Goal: Task Accomplishment & Management: Use online tool/utility

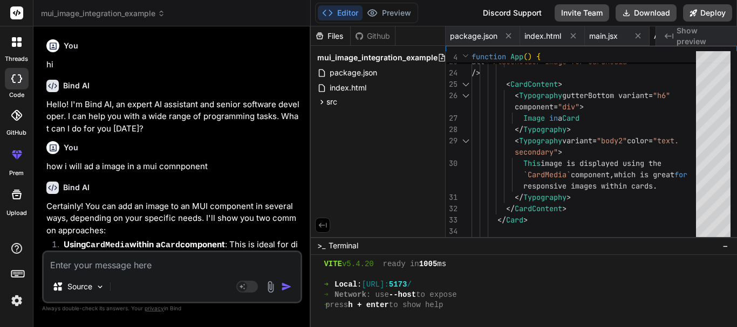
scroll to position [451, 0]
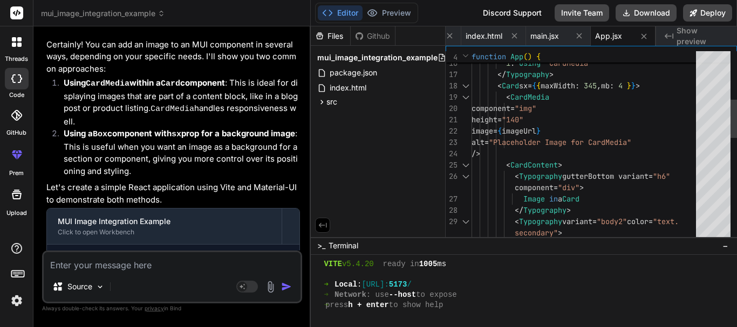
click at [463, 84] on div at bounding box center [466, 85] width 14 height 11
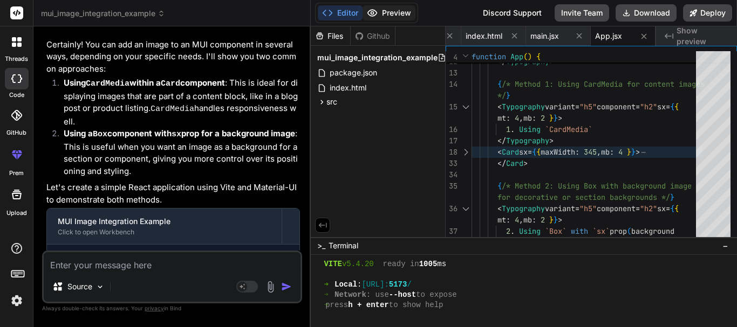
click at [395, 15] on button "Preview" at bounding box center [389, 12] width 53 height 15
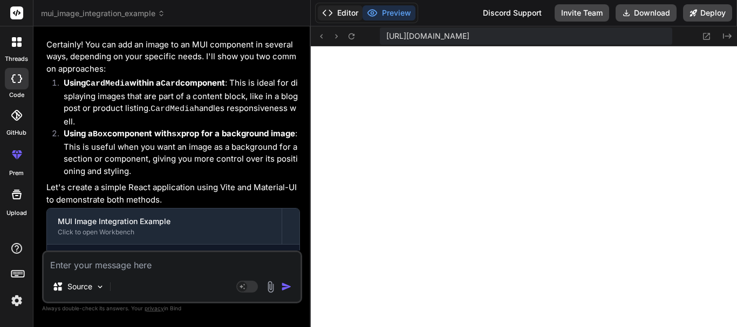
click at [341, 9] on button "Editor" at bounding box center [340, 12] width 45 height 15
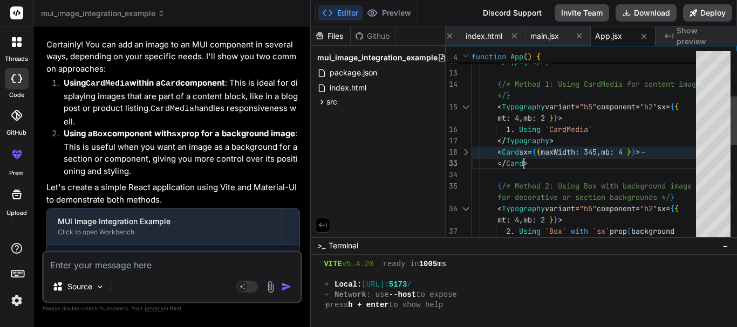
click at [544, 159] on div "Adding Images to MUI Components </ Typography > { /* Method 1: Using CardMedia …" at bounding box center [587, 249] width 231 height 748
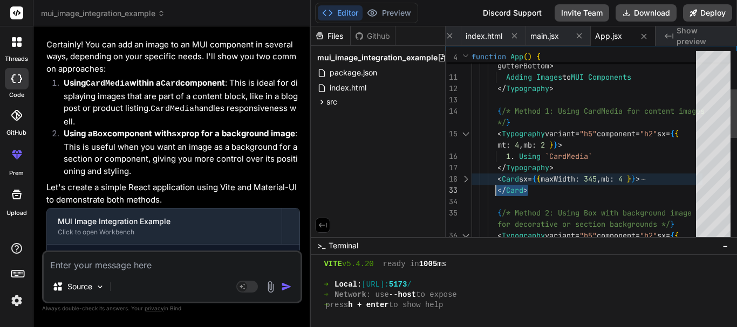
type textarea "<Typography variant="h5" component="h2" sx={{ mt: 4, mb: 2 }}> 1. Using `CardMe…"
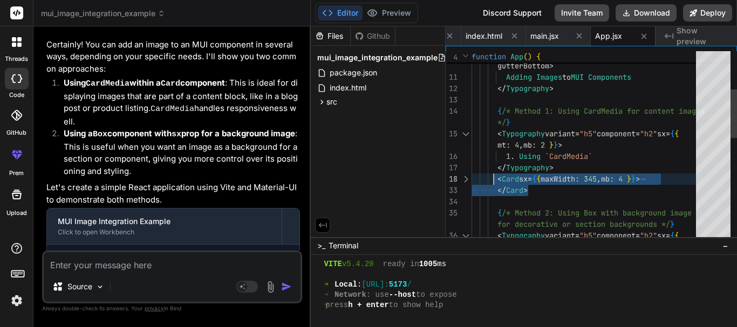
drag, startPoint x: 536, startPoint y: 191, endPoint x: 495, endPoint y: 177, distance: 42.7
click at [495, 177] on div "Adding Images to MUI Components </ Typography > { /* Method 1: Using CardMedia …" at bounding box center [587, 276] width 231 height 748
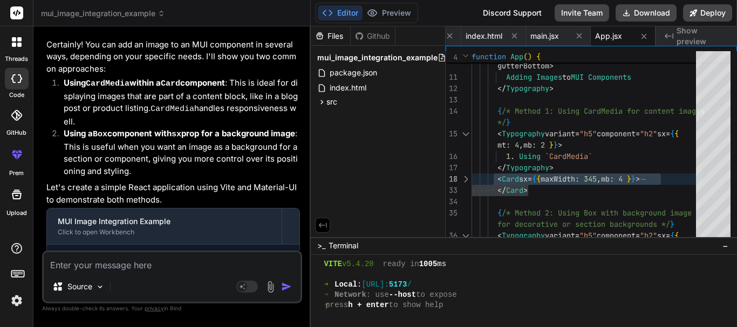
click at [117, 269] on textarea at bounding box center [172, 261] width 257 height 19
type textarea "i"
type textarea "x"
type textarea "i"
type textarea "x"
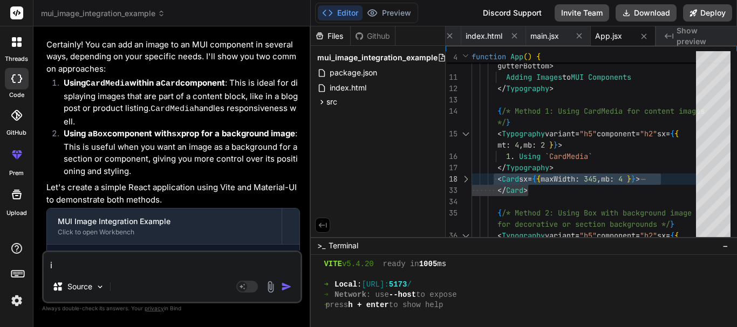
type textarea "i w"
type textarea "x"
type textarea "i wa"
type textarea "x"
type textarea "i wan"
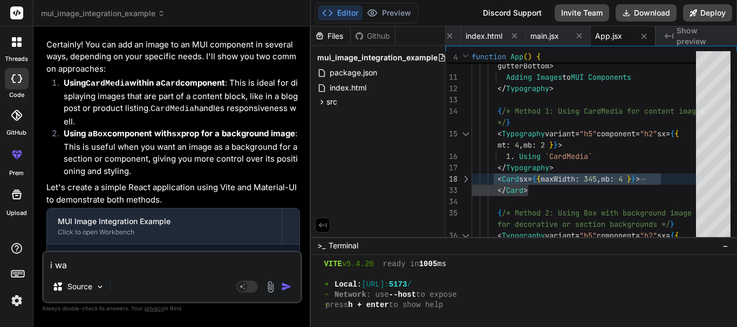
type textarea "x"
type textarea "i want"
type textarea "x"
type textarea "i want"
type textarea "x"
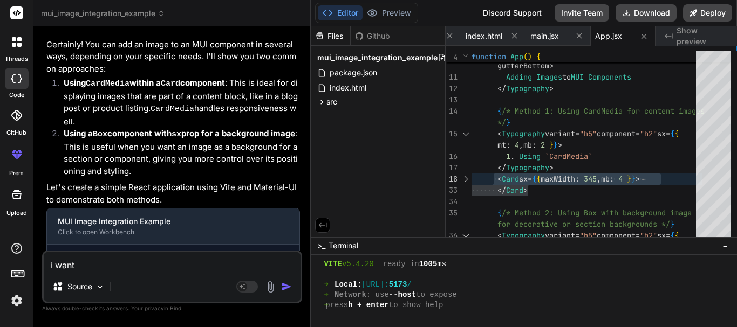
type textarea "i want o"
type textarea "x"
type textarea "i want on"
type textarea "x"
type textarea "i want onl"
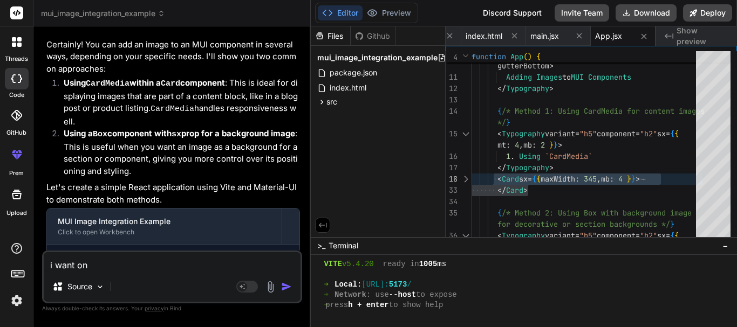
type textarea "x"
type textarea "i want only"
type textarea "x"
type textarea "i want only"
type textarea "x"
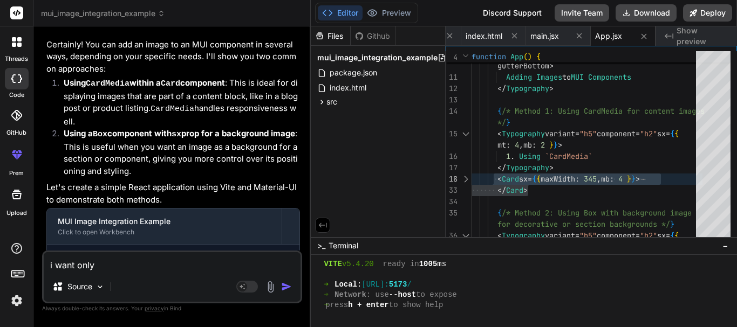
type textarea "i want only i"
type textarea "x"
type textarea "i want only im"
type textarea "x"
type textarea "i want only ima"
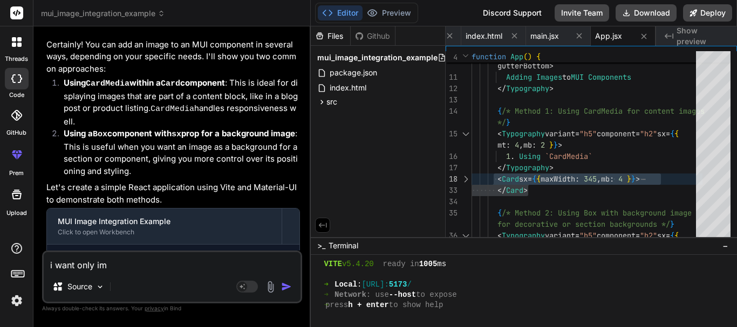
type textarea "x"
type textarea "i want only imag"
type textarea "x"
type textarea "i want only image"
type textarea "x"
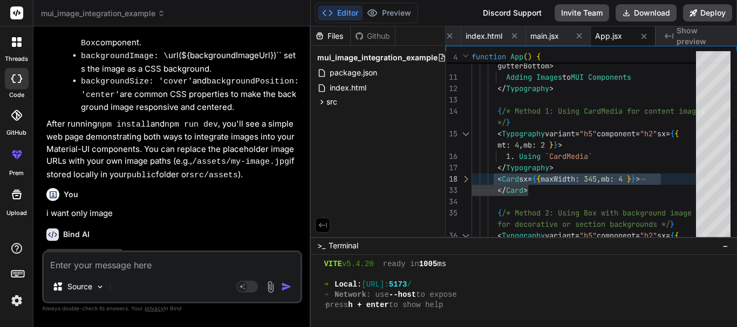
scroll to position [805, 0]
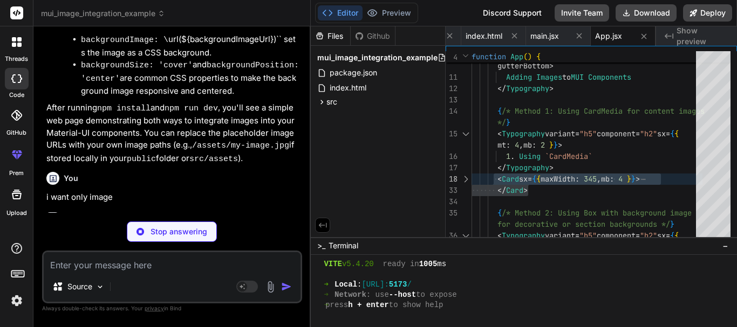
type textarea "x"
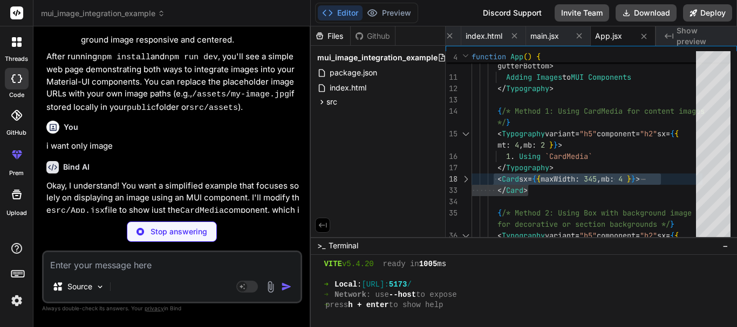
scroll to position [916, 0]
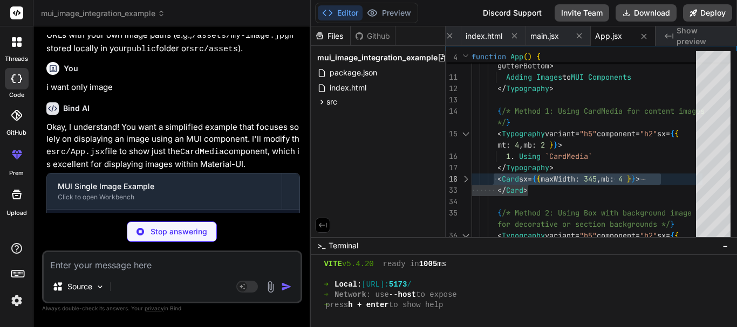
type textarea "component="img" image={imageUrl} alt="A descriptive alt text for your image" sx…"
type textarea "x"
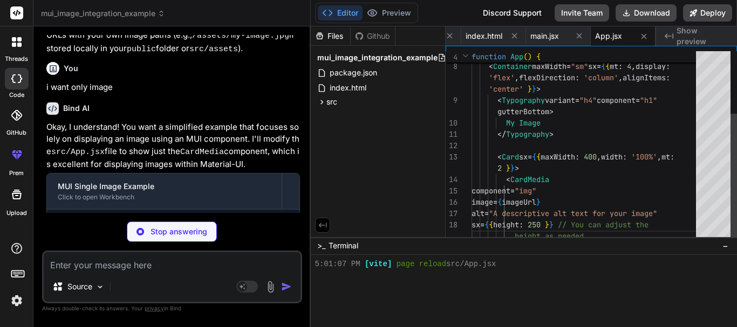
type textarea "export default App;"
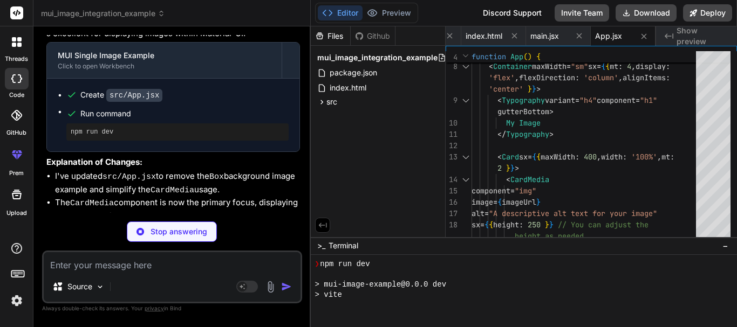
scroll to position [615, 0]
type textarea "x"
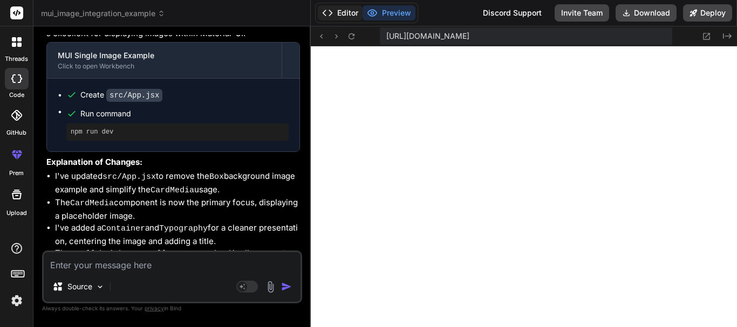
click at [337, 13] on button "Editor" at bounding box center [340, 12] width 45 height 15
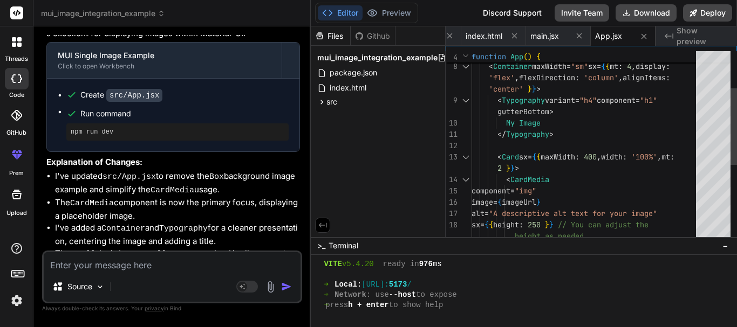
type textarea "'flex', flexDirection: 'column', alignItems: 'center' }}> <Typography variant="…"
click at [562, 130] on div "return ( < Container maxWidth = "sm" sx = { { mt : 4 , display : 'flex' , flexD…" at bounding box center [587, 197] width 231 height 476
click at [523, 122] on div "return ( < Container maxWidth = "sm" sx = { { mt : 4 , display : 'flex' , flexD…" at bounding box center [587, 197] width 231 height 476
